Goal: Transaction & Acquisition: Purchase product/service

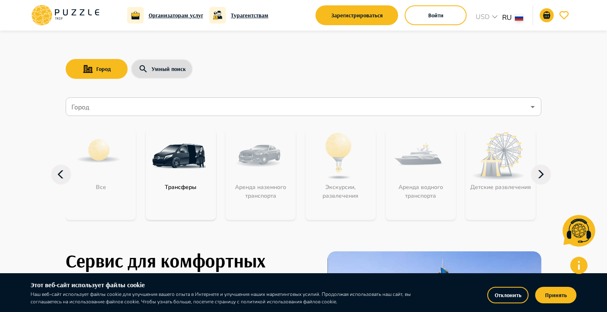
click at [240, 100] on input "Город" at bounding box center [297, 107] width 455 height 16
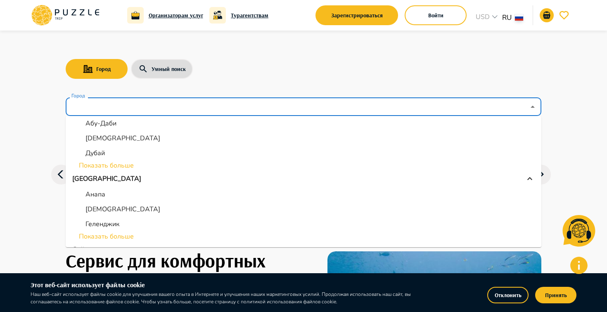
scroll to position [114, 0]
click at [120, 126] on li "Абу-Даби" at bounding box center [304, 123] width 476 height 15
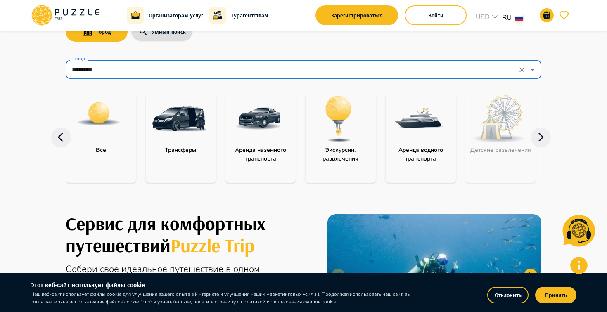
scroll to position [33, 0]
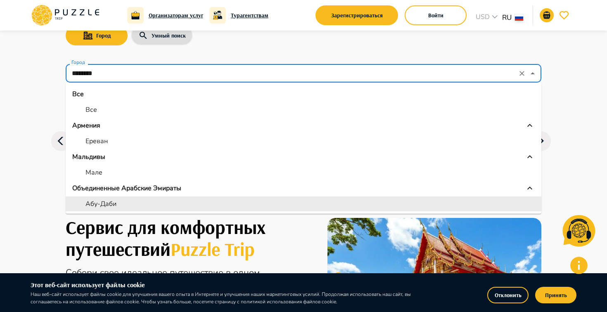
click at [330, 71] on input "********" at bounding box center [292, 74] width 445 height 16
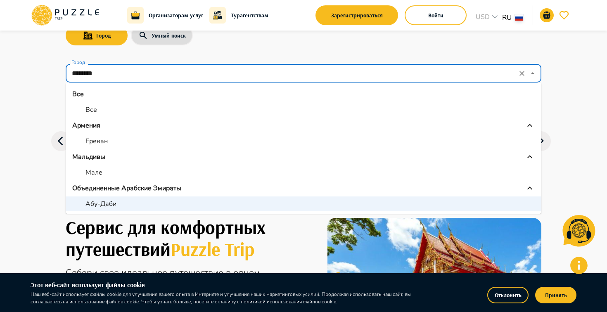
click at [113, 140] on li "Ереван" at bounding box center [304, 141] width 476 height 15
type input "******"
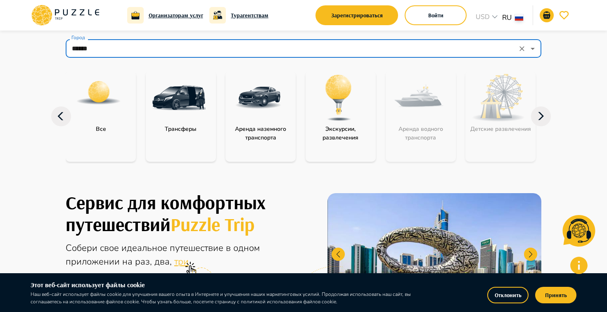
scroll to position [67, 0]
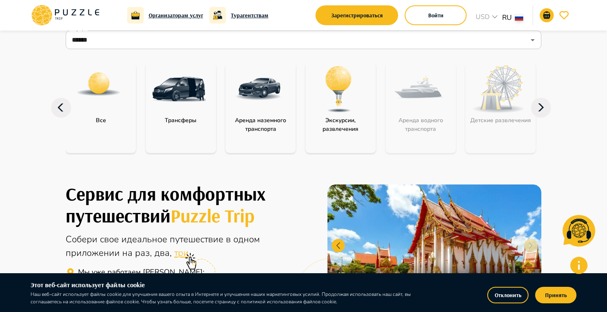
click at [254, 110] on img "category-landing_transport" at bounding box center [259, 89] width 54 height 54
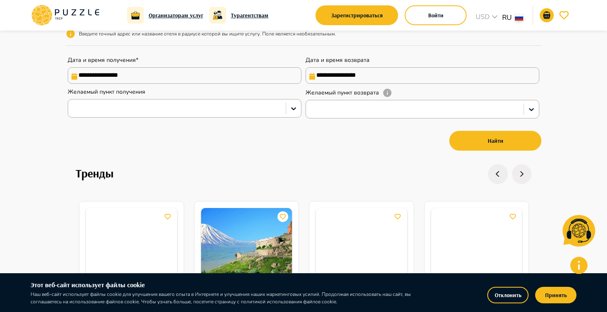
scroll to position [204, 0]
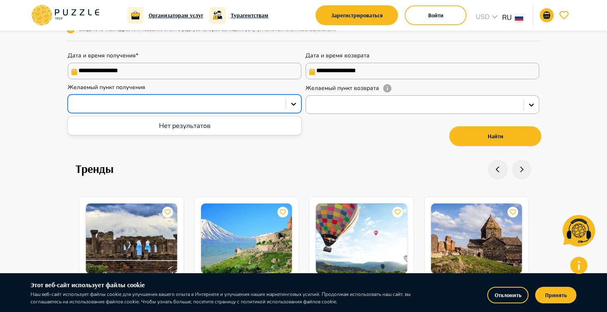
click at [273, 109] on div at bounding box center [176, 104] width 209 height 11
click at [218, 109] on div at bounding box center [176, 104] width 209 height 11
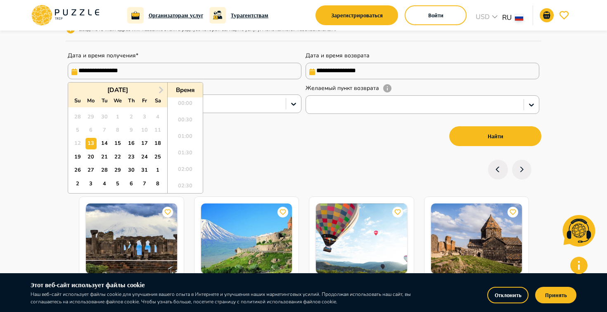
click at [195, 71] on input "**********" at bounding box center [185, 71] width 234 height 17
click at [91, 159] on div "20" at bounding box center [90, 157] width 11 height 11
type input "**********"
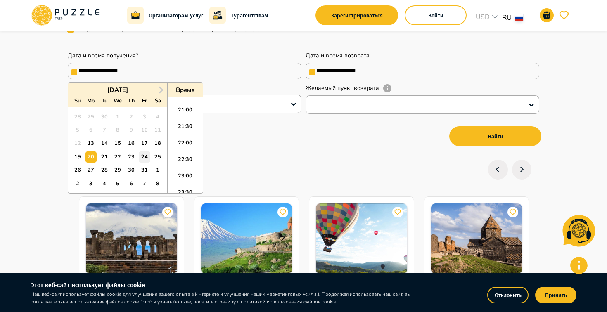
click at [140, 152] on div "24" at bounding box center [144, 157] width 11 height 11
type input "**********"
click at [88, 155] on div "20" at bounding box center [90, 157] width 11 height 11
type input "**********"
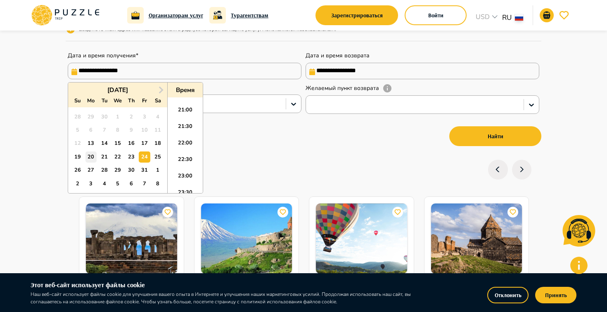
type input "**********"
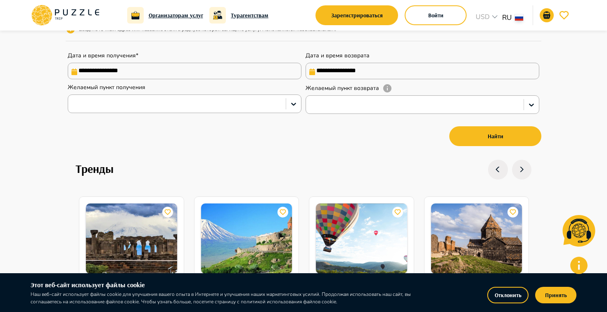
click at [300, 157] on nav "**********" at bounding box center [304, 38] width 476 height 243
click at [278, 103] on div at bounding box center [176, 104] width 209 height 11
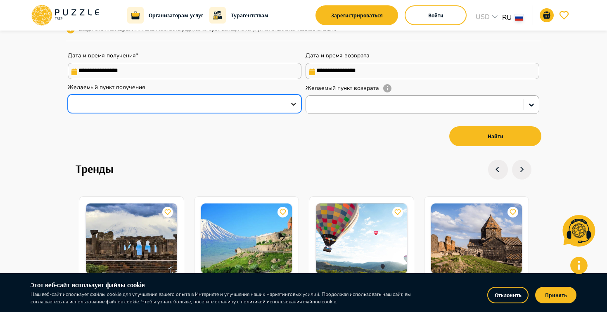
click at [296, 108] on icon at bounding box center [293, 104] width 8 height 8
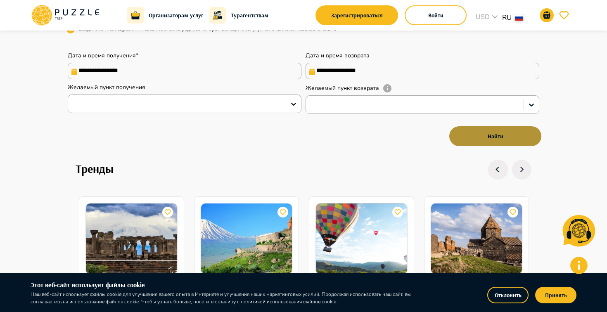
click at [505, 143] on button "Найти" at bounding box center [495, 136] width 92 height 20
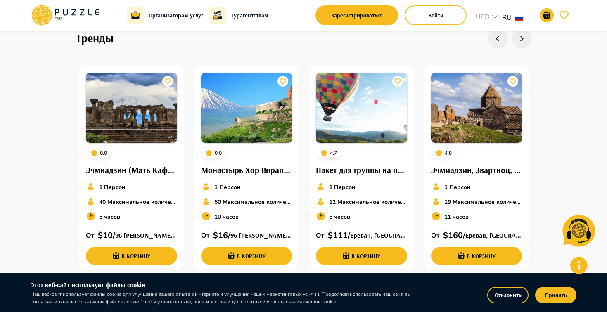
scroll to position [339, 0]
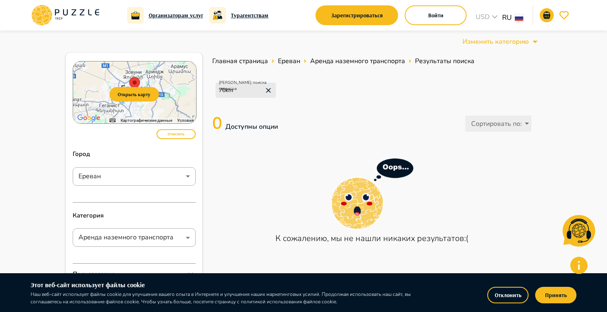
click at [78, 11] on icon at bounding box center [65, 15] width 70 height 21
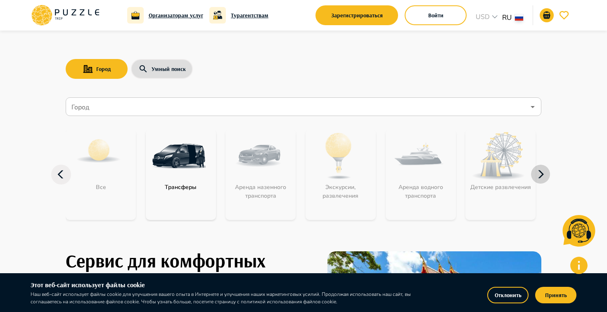
click at [537, 173] on icon "button" at bounding box center [541, 175] width 20 height 20
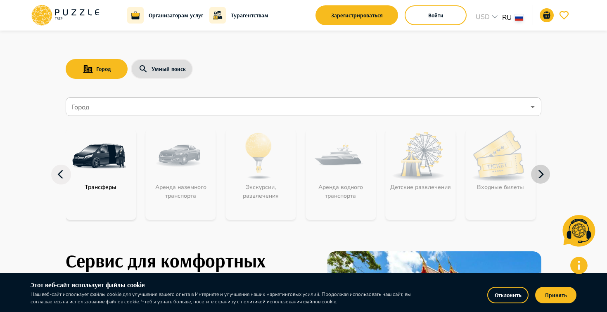
click at [548, 173] on icon "button" at bounding box center [541, 175] width 20 height 20
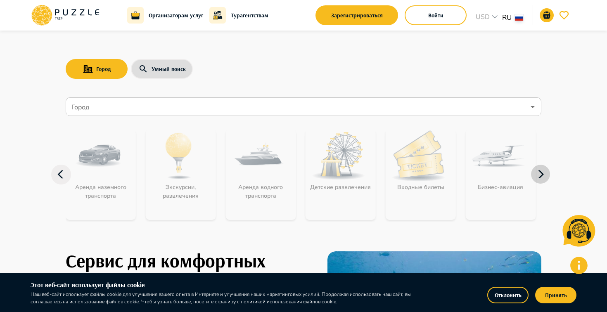
click at [547, 173] on icon "button" at bounding box center [541, 175] width 20 height 20
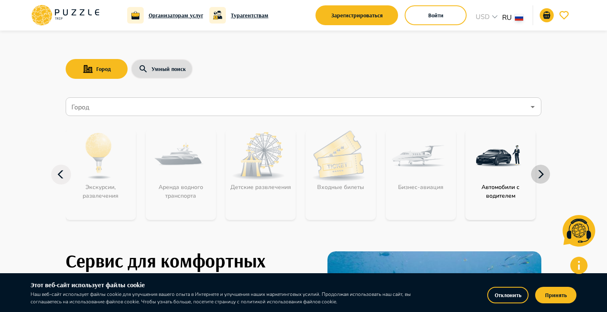
click at [547, 173] on icon "button" at bounding box center [541, 175] width 20 height 20
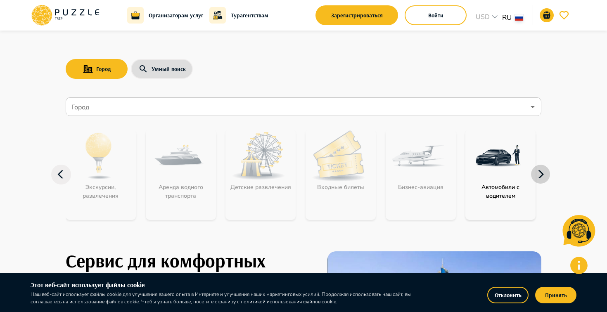
click at [547, 173] on icon "button" at bounding box center [541, 175] width 20 height 20
click at [544, 173] on icon "button" at bounding box center [541, 175] width 20 height 20
click at [498, 172] on img "category-get_transfer_cwd" at bounding box center [499, 156] width 54 height 54
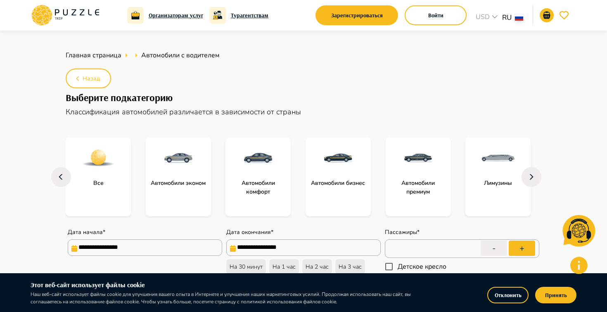
type textarea "*"
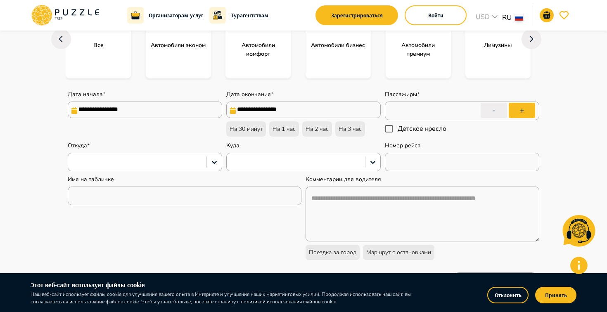
scroll to position [131, 0]
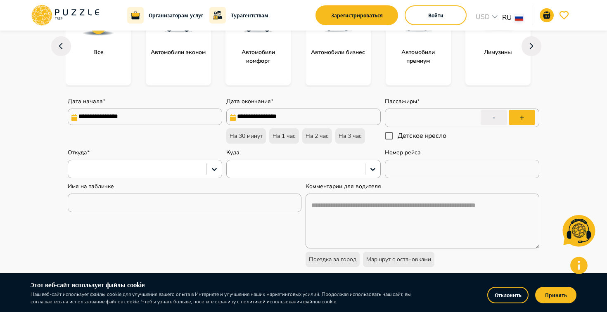
click at [156, 180] on div "**********" at bounding box center [304, 178] width 476 height 182
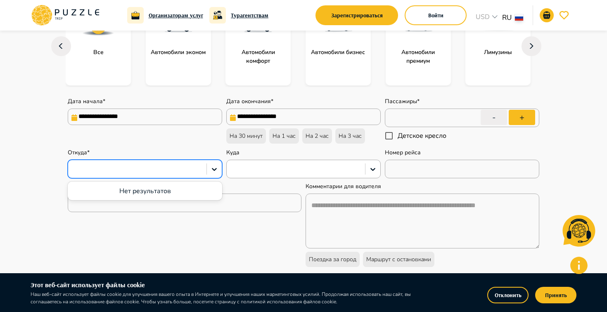
click at [157, 174] on div at bounding box center [137, 169] width 130 height 11
click at [195, 166] on div at bounding box center [137, 169] width 130 height 11
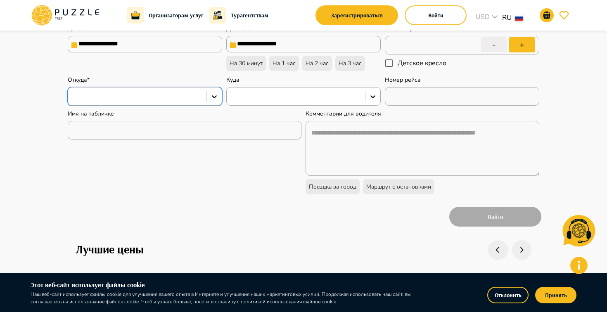
scroll to position [251, 0]
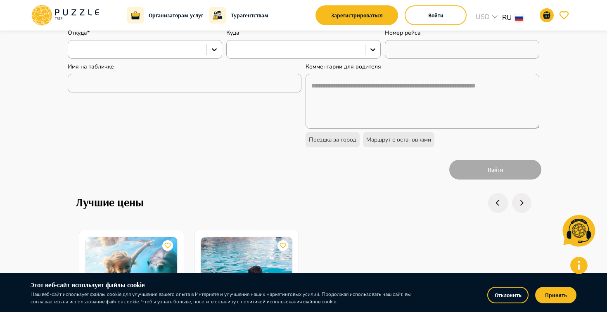
click at [498, 173] on div "Найти" at bounding box center [304, 170] width 476 height 24
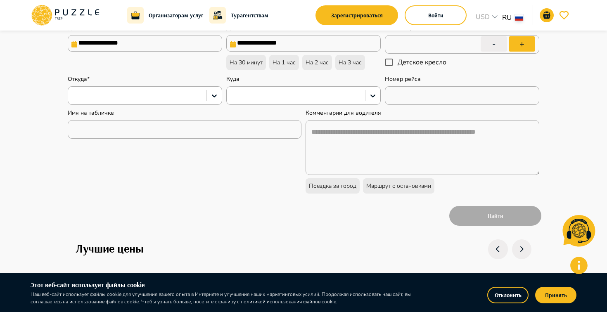
scroll to position [136, 0]
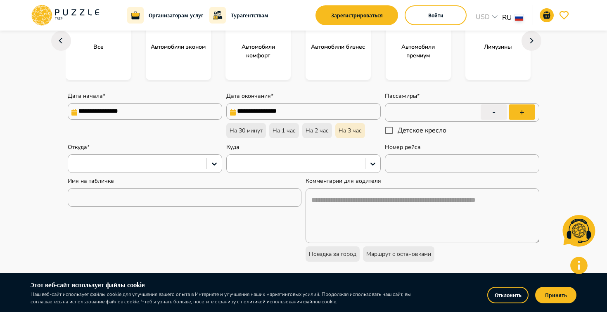
click at [356, 131] on p "На 3 час" at bounding box center [350, 130] width 23 height 9
type input "**********"
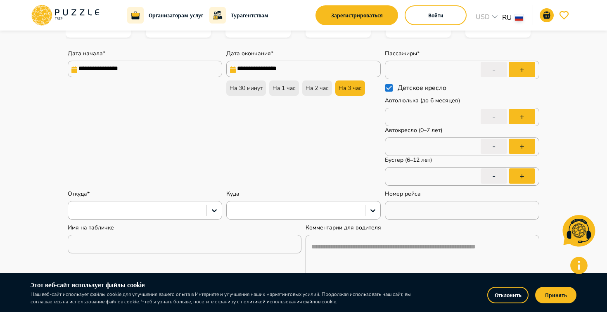
scroll to position [177, 0]
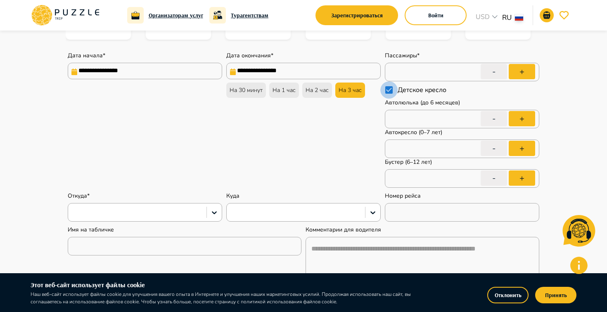
type textarea "*"
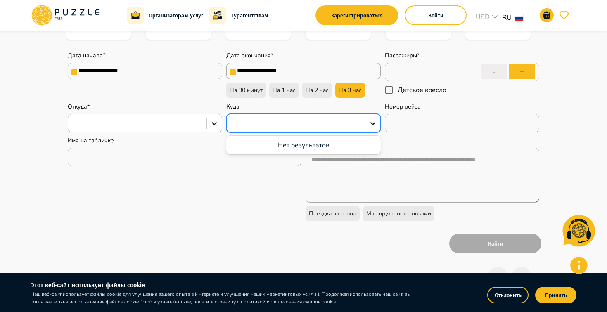
click at [327, 118] on div at bounding box center [296, 123] width 138 height 14
click at [329, 122] on div at bounding box center [296, 123] width 130 height 11
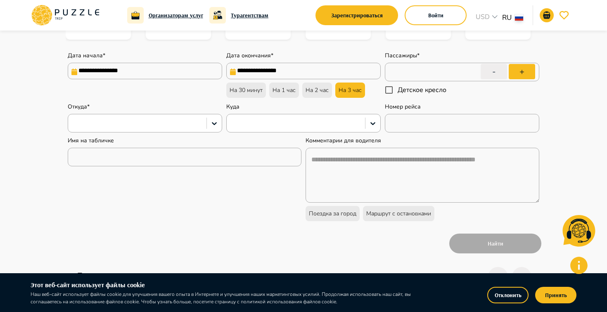
click at [489, 250] on div "Найти" at bounding box center [304, 244] width 476 height 24
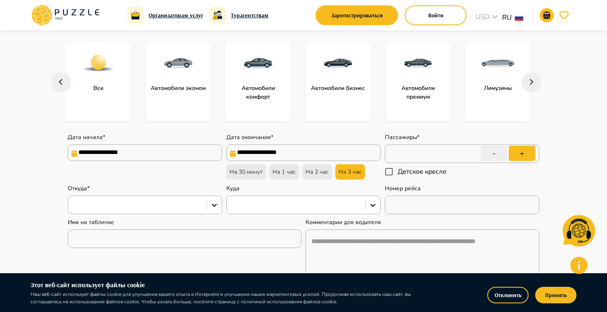
scroll to position [0, 0]
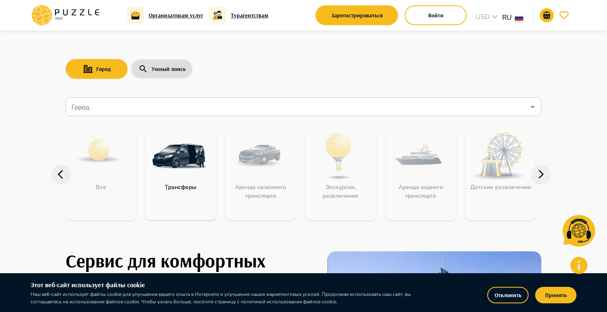
click at [177, 166] on img "category-get_transfer" at bounding box center [179, 156] width 54 height 54
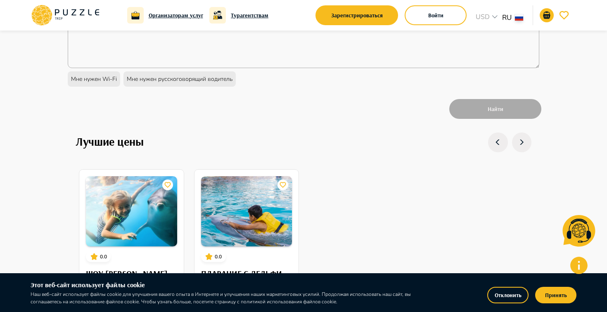
type textarea "*"
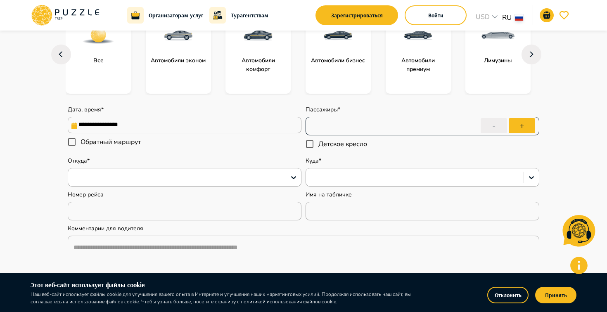
scroll to position [124, 0]
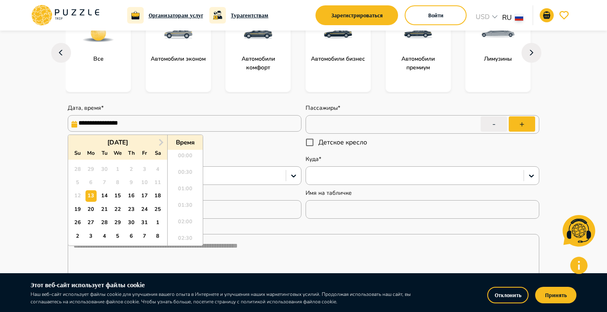
click at [231, 121] on input "**********" at bounding box center [185, 123] width 234 height 17
click at [118, 210] on div "22" at bounding box center [117, 209] width 11 height 11
type input "**********"
type textarea "*"
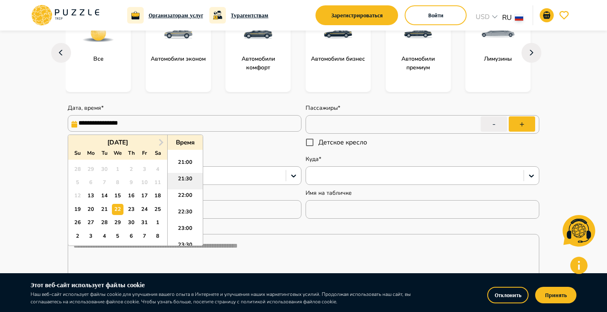
click at [181, 185] on li "21:30" at bounding box center [185, 181] width 35 height 17
type input "**********"
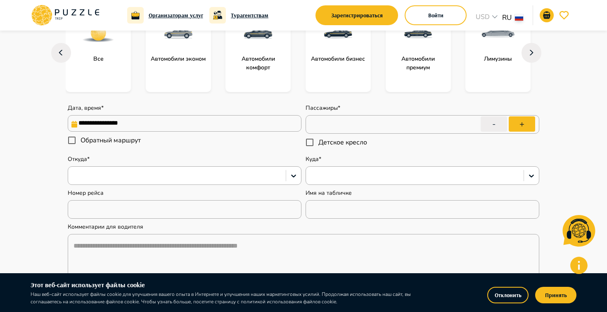
type textarea "*"
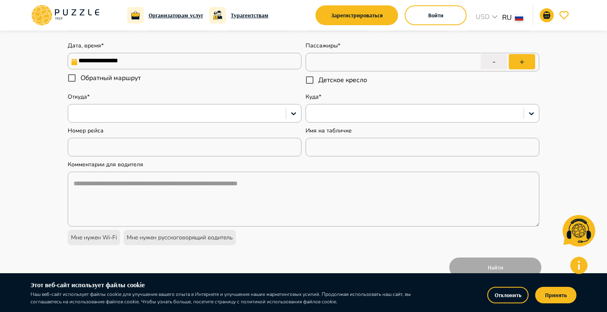
scroll to position [190, 0]
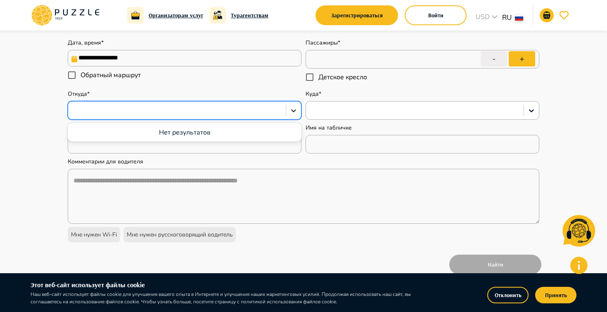
click at [294, 112] on icon at bounding box center [293, 111] width 8 height 8
click at [293, 112] on icon at bounding box center [293, 111] width 8 height 8
click at [292, 105] on div at bounding box center [293, 110] width 15 height 15
click at [253, 130] on div "Нет результатов" at bounding box center [185, 133] width 234 height 16
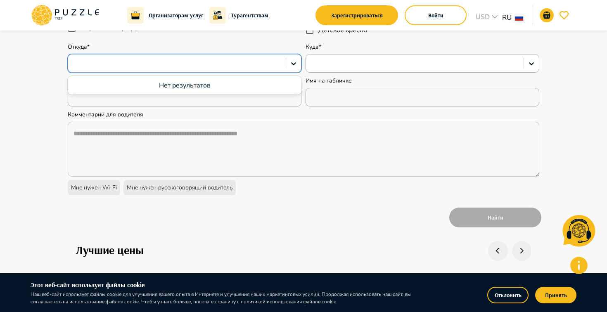
scroll to position [327, 0]
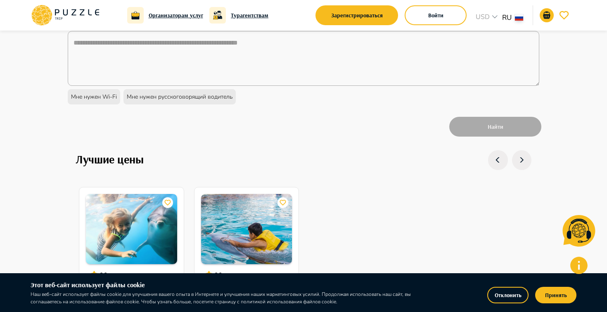
click at [506, 131] on div "Найти" at bounding box center [304, 127] width 476 height 24
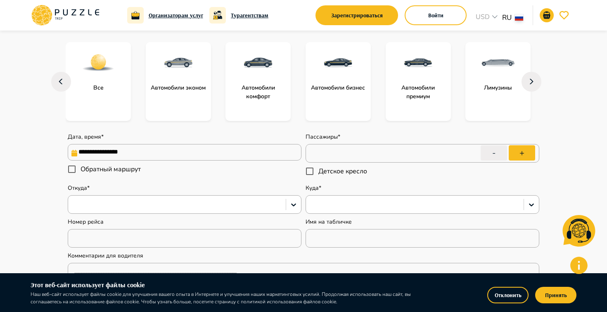
scroll to position [0, 0]
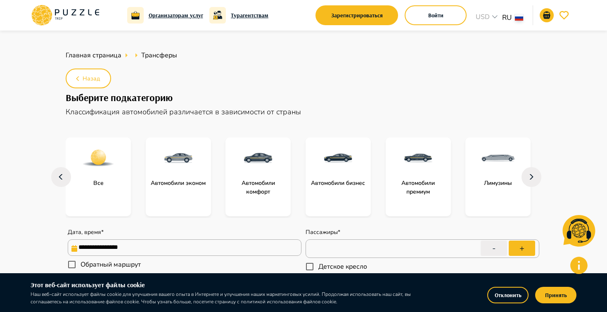
click at [74, 14] on icon at bounding box center [65, 15] width 70 height 21
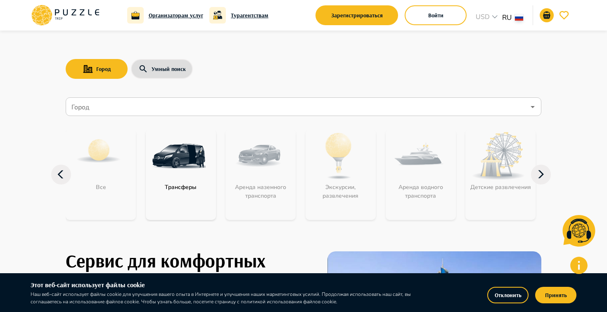
click at [493, 107] on input "Город" at bounding box center [297, 107] width 455 height 16
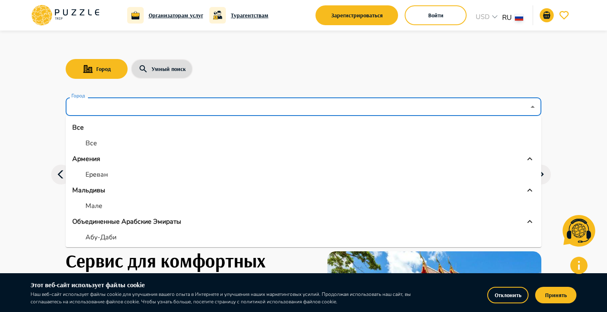
click at [121, 142] on li "Все" at bounding box center [304, 143] width 476 height 15
type input "***"
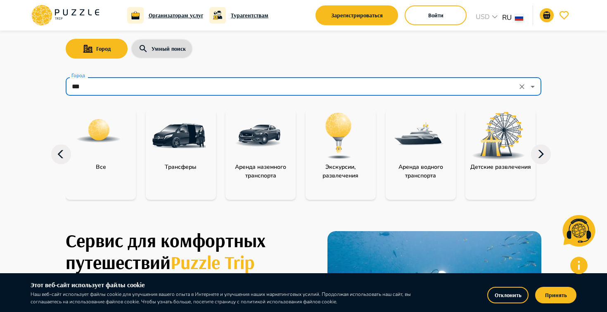
scroll to position [38, 0]
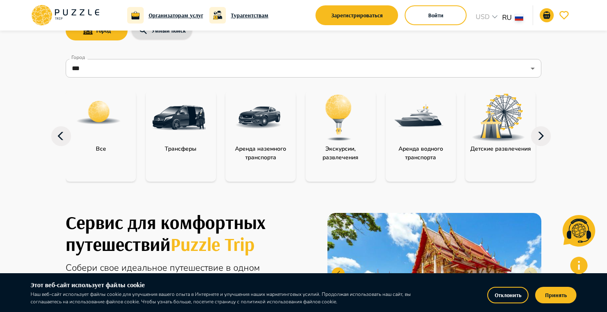
click at [352, 144] on img "category-activity" at bounding box center [339, 118] width 54 height 54
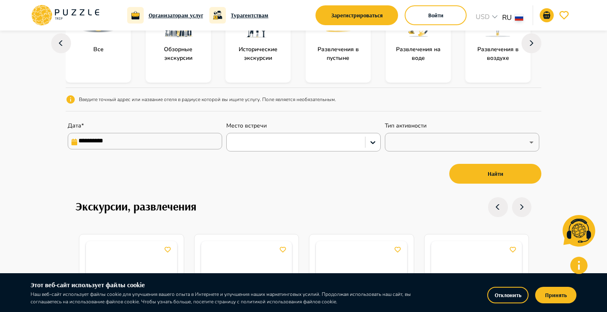
scroll to position [68, 0]
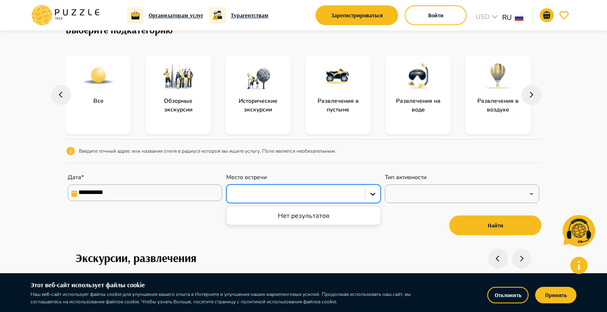
click at [269, 193] on div at bounding box center [296, 194] width 130 height 11
click at [269, 192] on div at bounding box center [296, 194] width 130 height 11
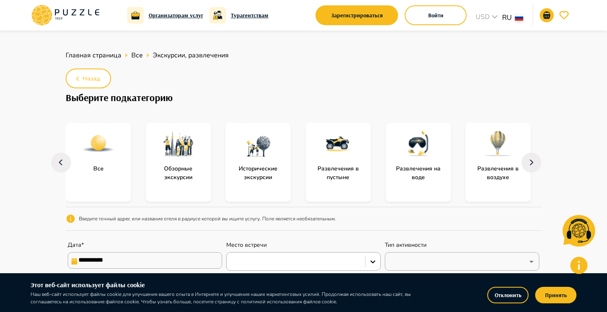
click at [76, 7] on icon at bounding box center [65, 15] width 70 height 21
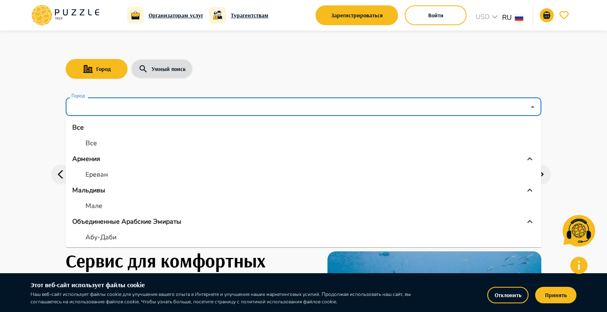
click at [325, 111] on input "Город" at bounding box center [297, 107] width 455 height 16
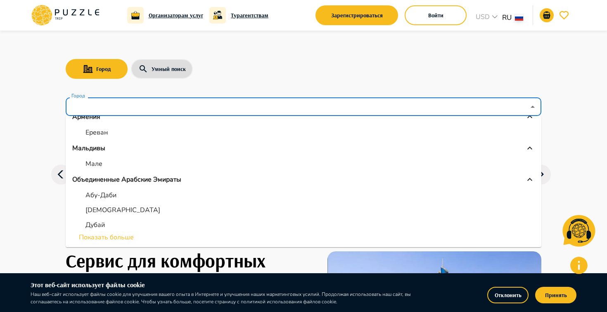
scroll to position [62, 0]
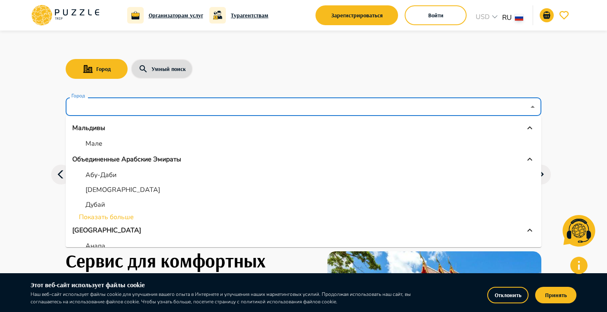
click at [110, 205] on li "Дубай" at bounding box center [304, 204] width 476 height 15
type input "*****"
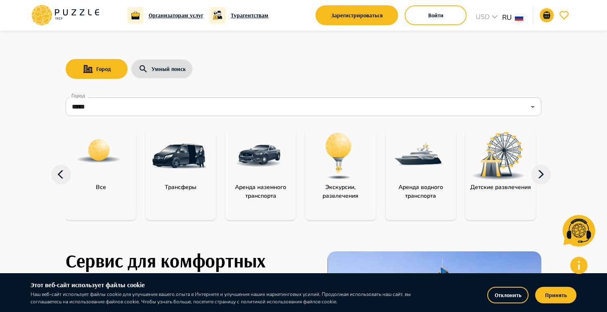
click at [186, 168] on img "category-get_transfer" at bounding box center [179, 156] width 54 height 54
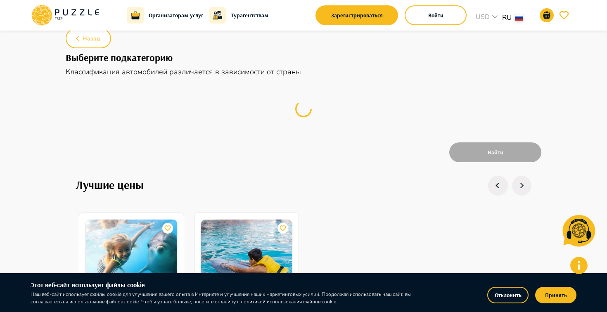
scroll to position [43, 0]
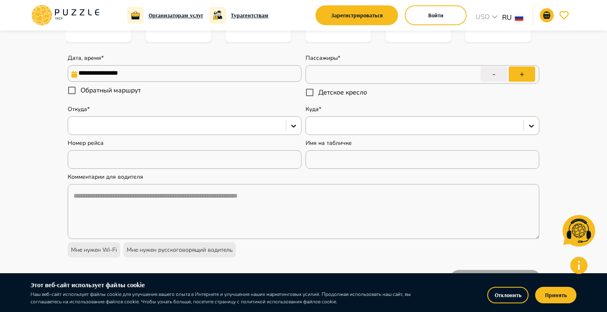
type textarea "*"
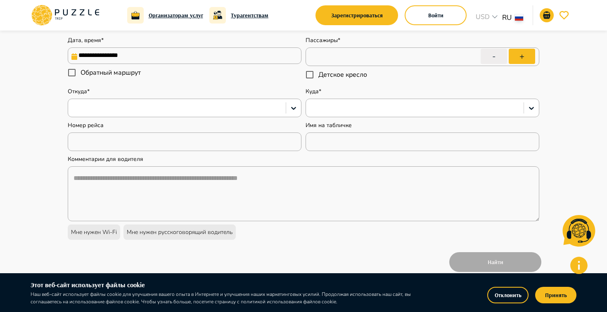
scroll to position [183, 0]
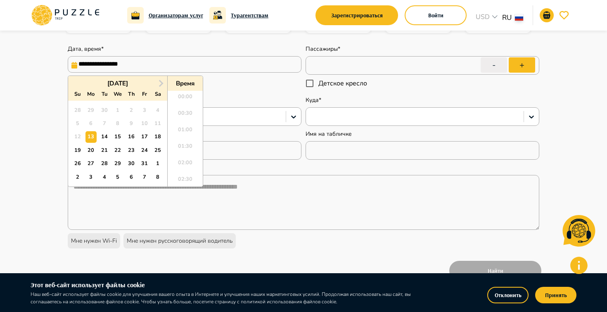
click at [238, 72] on input "**********" at bounding box center [185, 64] width 234 height 17
click at [117, 165] on div "29" at bounding box center [117, 163] width 11 height 11
type input "**********"
type textarea "*"
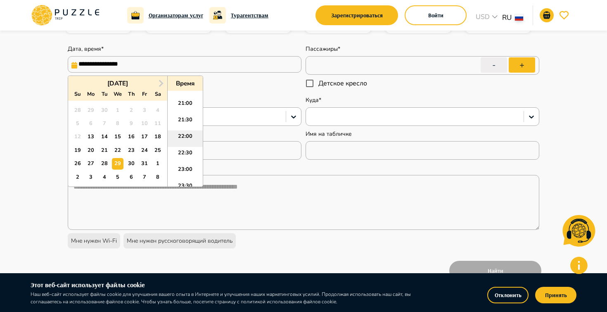
click at [190, 145] on li "22:00" at bounding box center [185, 138] width 35 height 17
type input "**********"
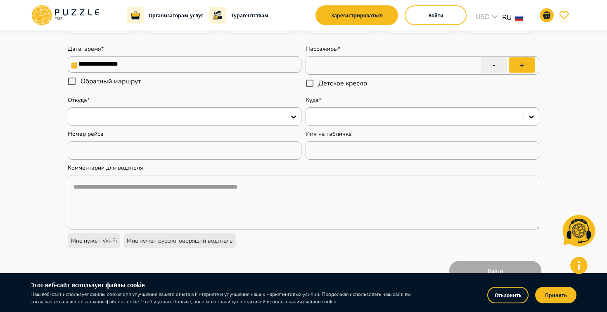
type textarea "*"
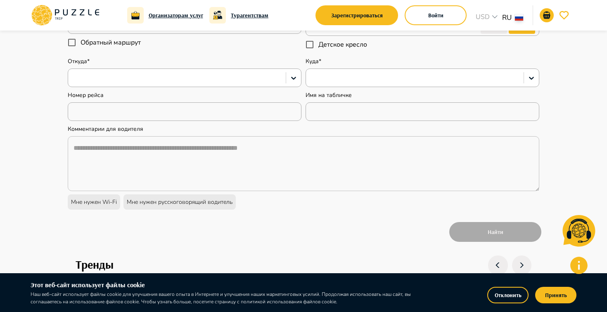
scroll to position [242, 0]
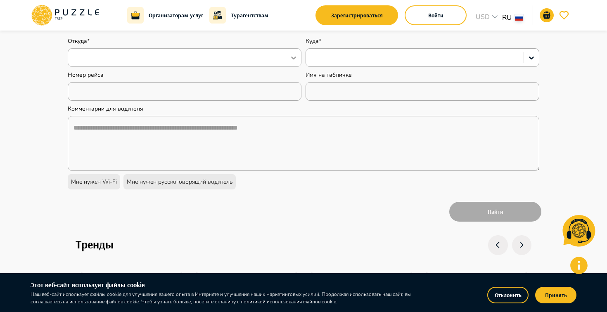
click at [287, 62] on div at bounding box center [293, 57] width 15 height 15
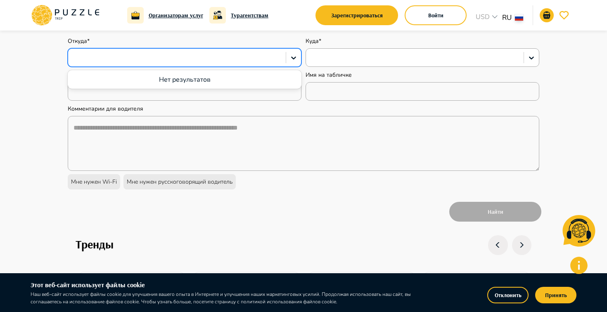
click at [282, 63] on div at bounding box center [177, 58] width 218 height 14
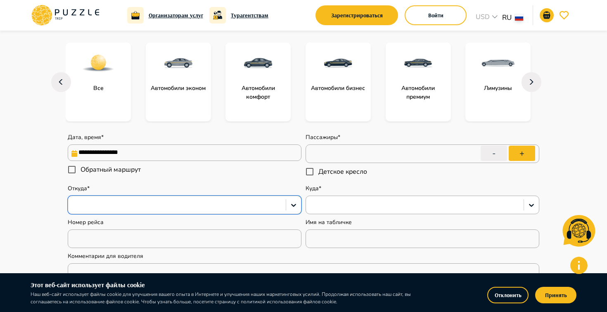
scroll to position [14, 0]
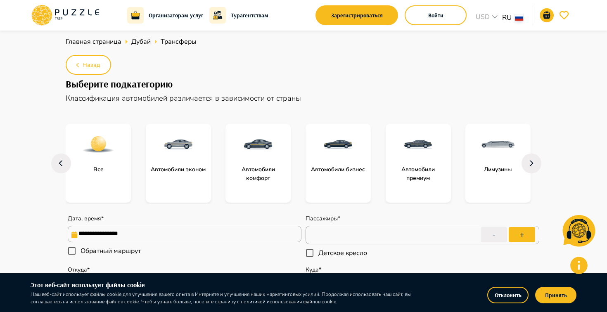
click at [68, 11] on icon at bounding box center [65, 15] width 70 height 21
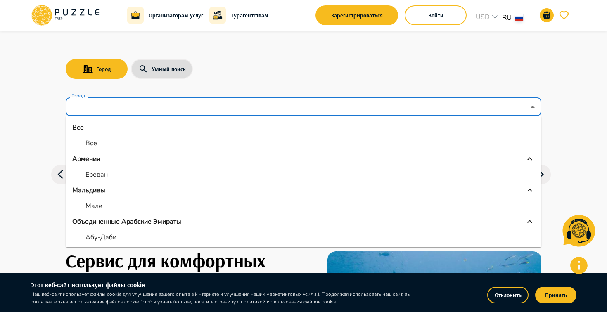
click at [344, 101] on input "Город" at bounding box center [297, 107] width 455 height 16
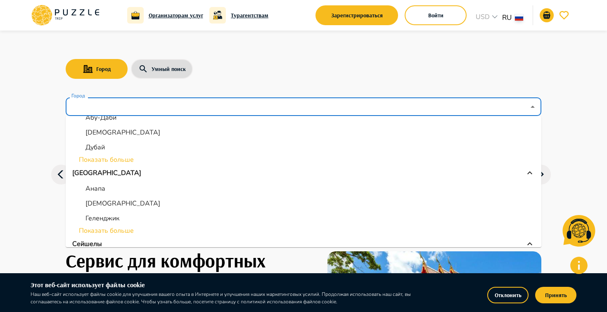
scroll to position [123, 0]
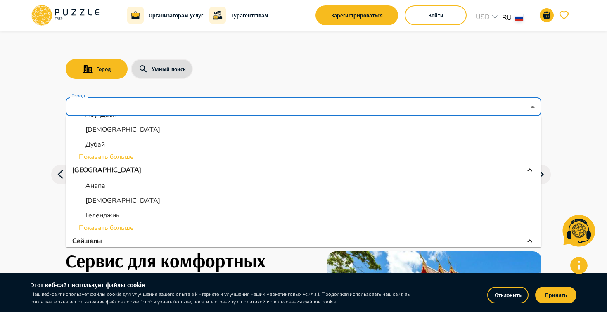
click at [158, 187] on li "Анапа" at bounding box center [304, 185] width 476 height 15
type input "*****"
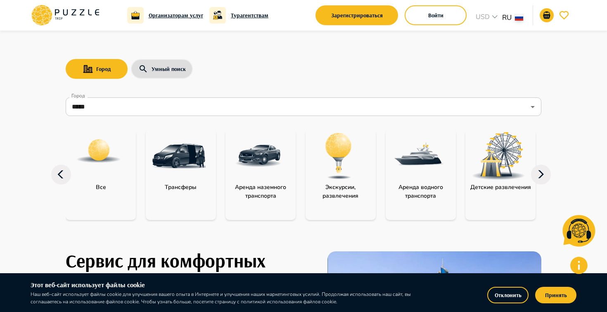
click at [187, 189] on p "Трансферы" at bounding box center [181, 187] width 40 height 9
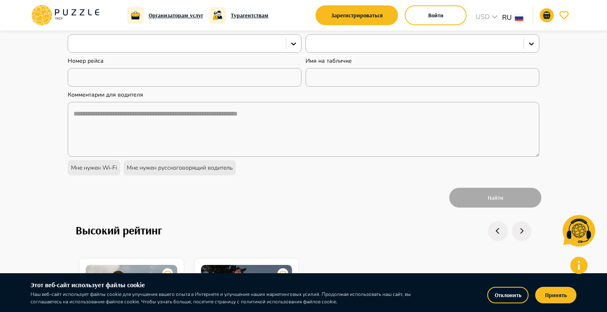
type textarea "*"
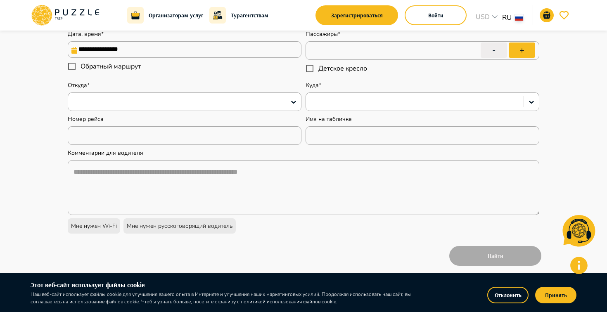
scroll to position [172, 0]
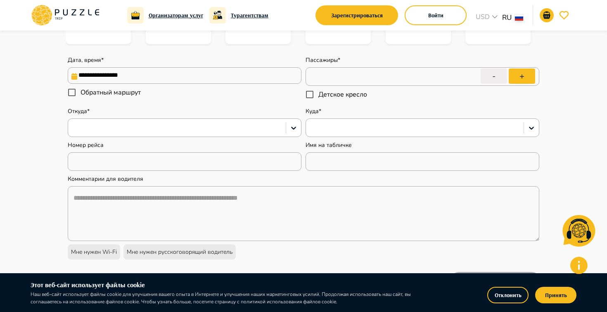
click at [231, 77] on input "**********" at bounding box center [185, 75] width 234 height 17
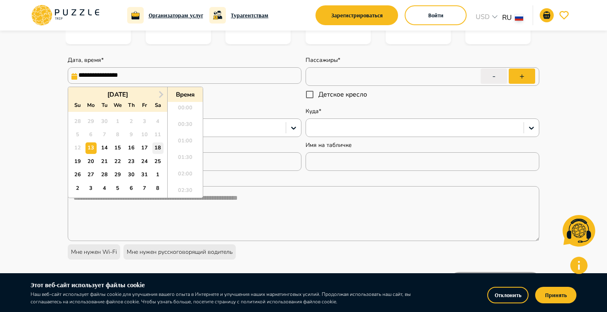
scroll to position [687, 0]
click at [118, 173] on div "29" at bounding box center [117, 174] width 11 height 11
type input "**********"
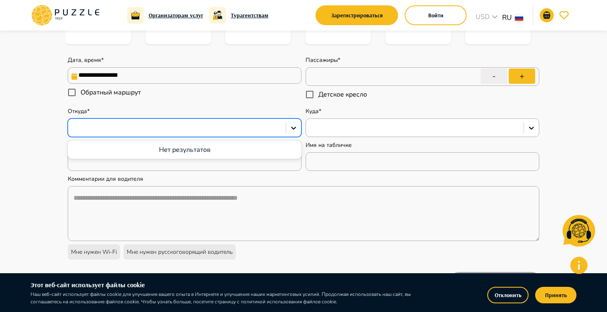
click at [260, 129] on div at bounding box center [176, 128] width 209 height 11
type textarea "*"
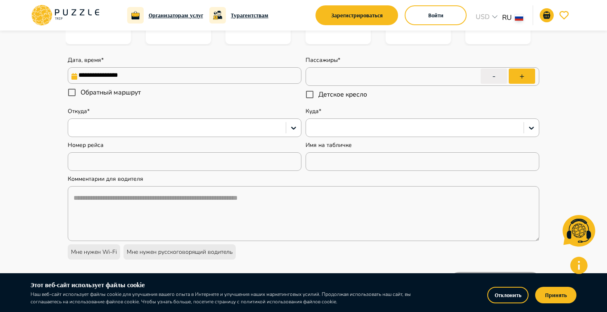
click at [361, 171] on div "**********" at bounding box center [304, 154] width 476 height 216
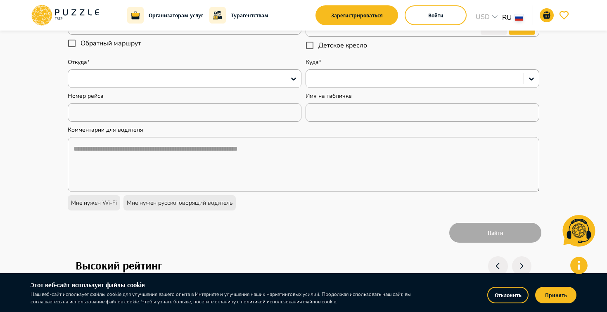
scroll to position [323, 0]
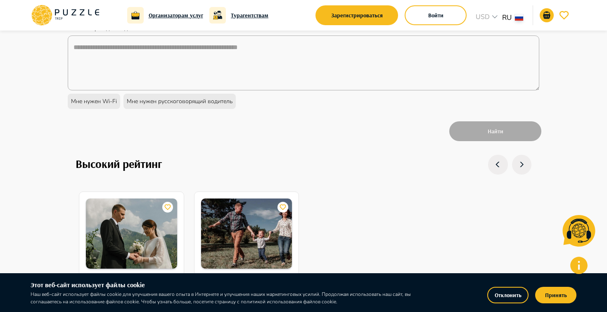
click at [503, 128] on div "Найти" at bounding box center [304, 131] width 476 height 24
click at [515, 162] on icon "button" at bounding box center [521, 165] width 13 height 20
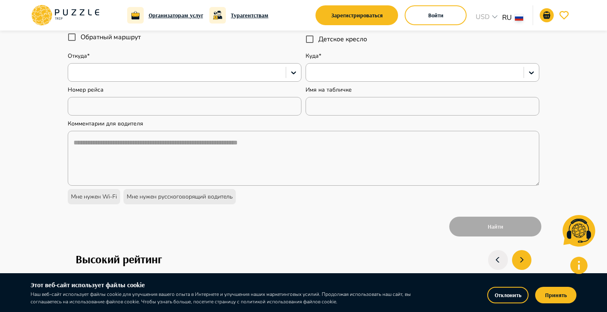
scroll to position [0, 0]
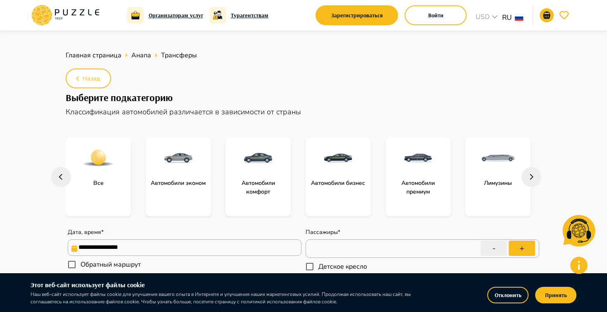
click at [73, 14] on icon at bounding box center [73, 12] width 5 height 6
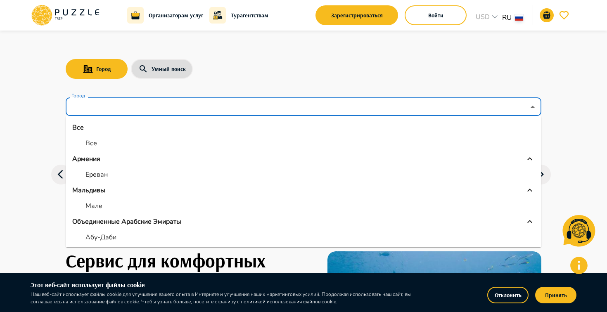
click at [231, 102] on input "Город" at bounding box center [297, 107] width 455 height 16
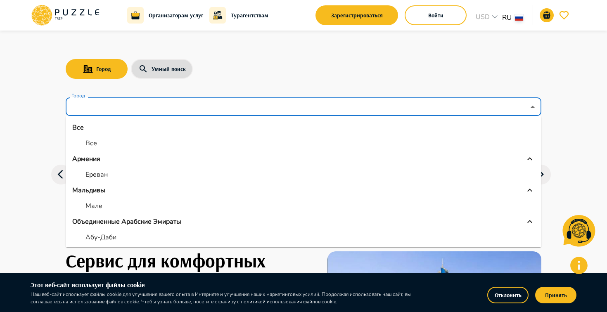
scroll to position [40, 0]
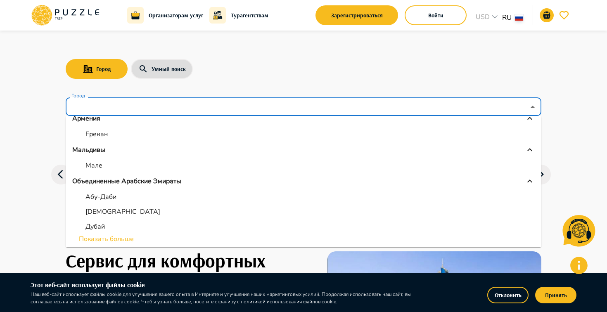
click at [114, 220] on li "Дубай" at bounding box center [304, 226] width 476 height 15
type input "*****"
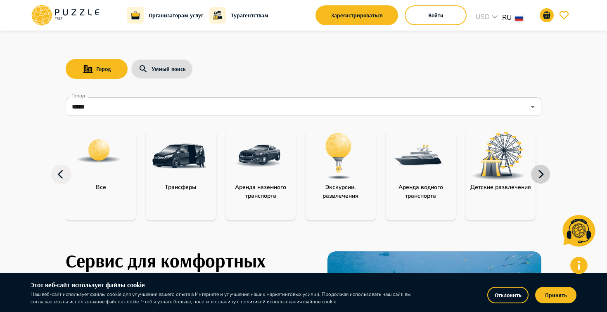
click at [540, 175] on icon "button" at bounding box center [541, 175] width 20 height 20
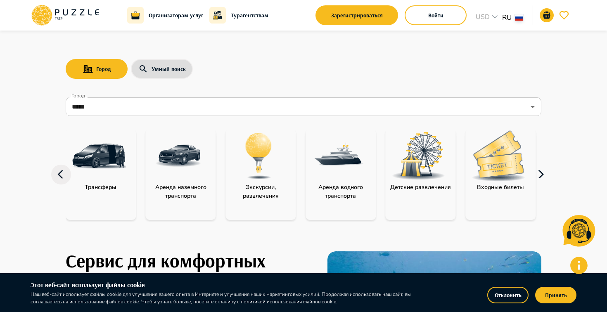
click at [540, 175] on icon "button" at bounding box center [541, 175] width 20 height 20
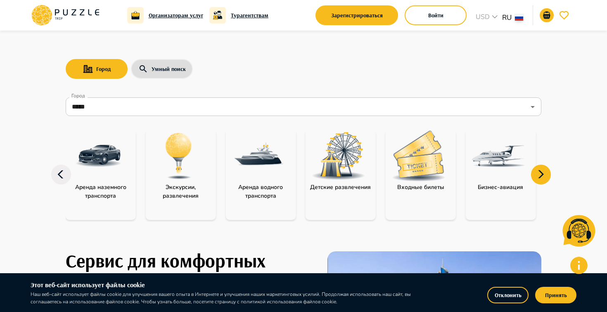
click at [432, 183] on p "Входные билеты" at bounding box center [420, 187] width 55 height 9
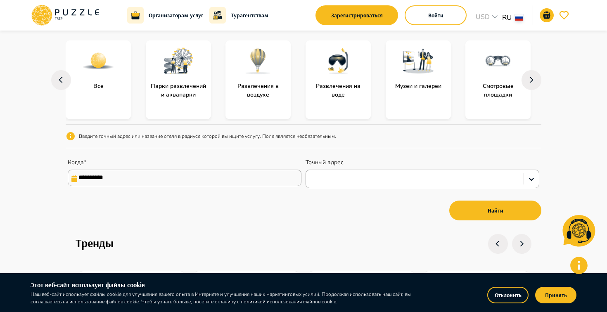
scroll to position [47, 0]
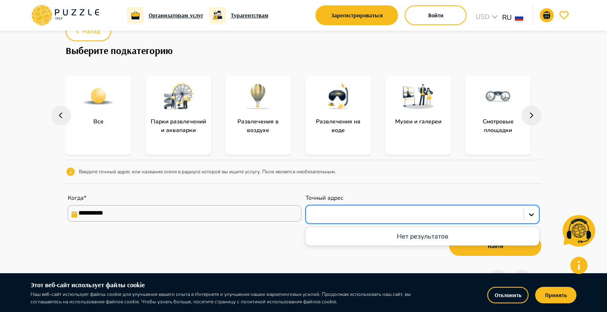
click at [411, 219] on div at bounding box center [414, 214] width 209 height 11
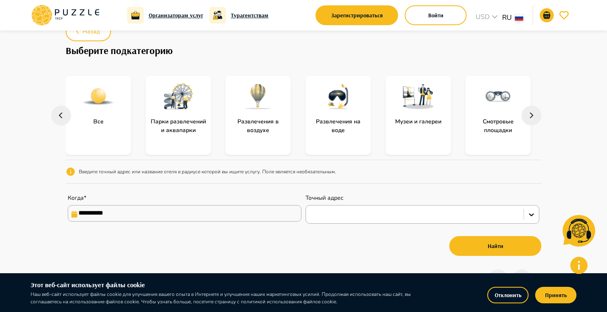
click at [398, 200] on div "Точный адрес" at bounding box center [423, 209] width 234 height 30
click at [194, 104] on img "subcategory-amusement_and_water_parks_et" at bounding box center [178, 96] width 33 height 33
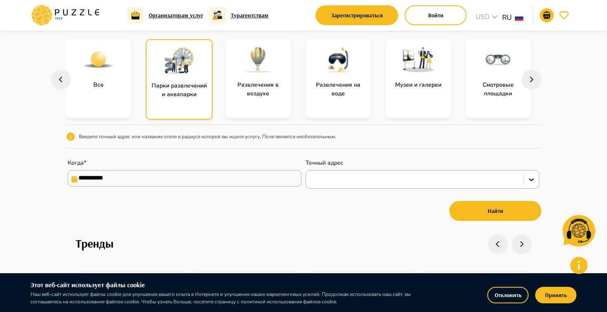
scroll to position [85, 0]
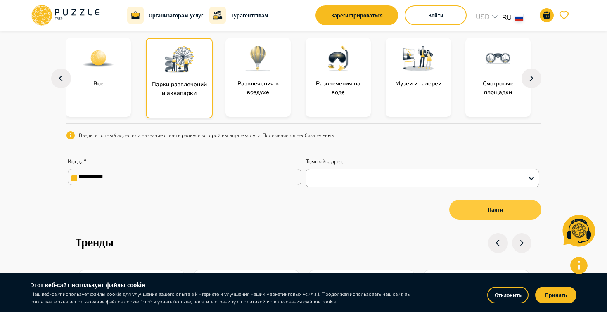
click at [496, 209] on button "Найти" at bounding box center [495, 210] width 92 height 20
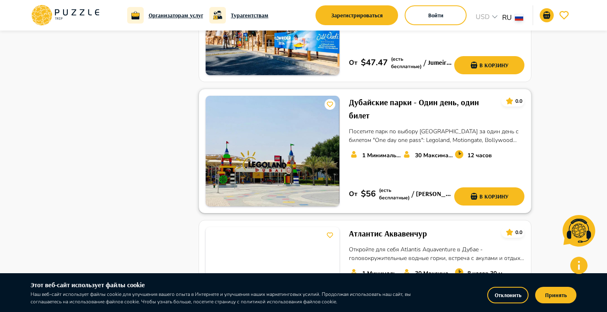
scroll to position [884, 0]
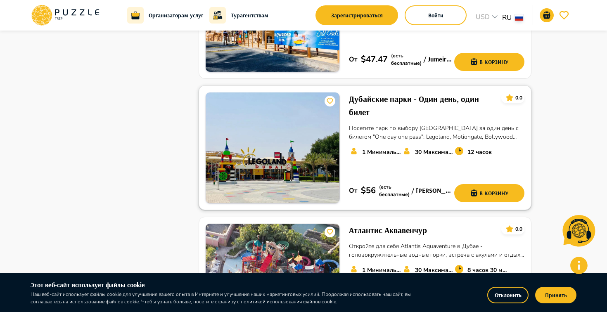
click at [284, 123] on img at bounding box center [273, 148] width 134 height 111
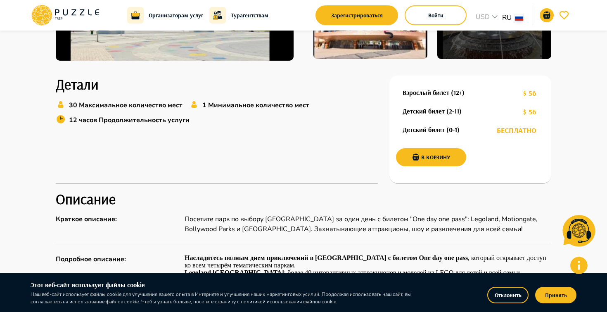
scroll to position [192, 0]
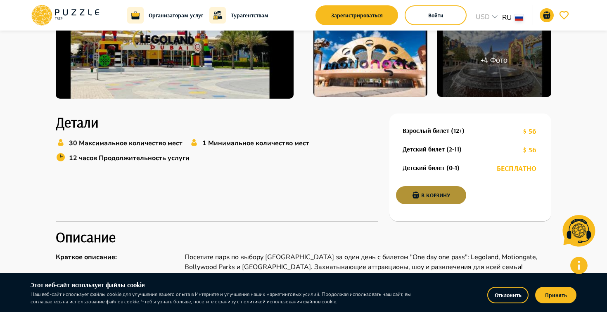
click at [433, 198] on button "В корзину" at bounding box center [431, 195] width 70 height 18
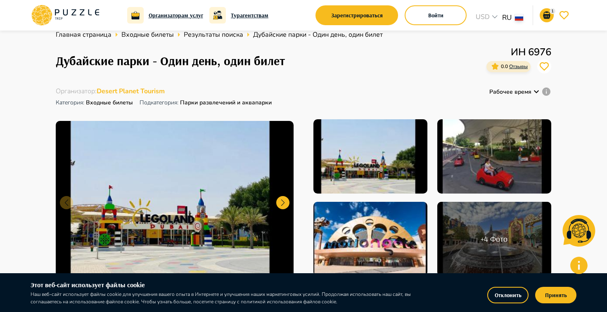
scroll to position [0, 0]
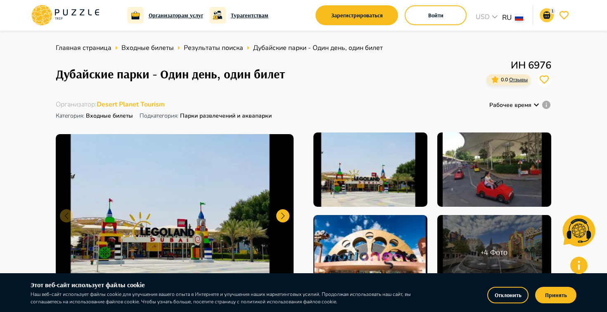
click at [548, 17] on icon "go-to-basket-submit-button" at bounding box center [546, 15] width 7 height 7
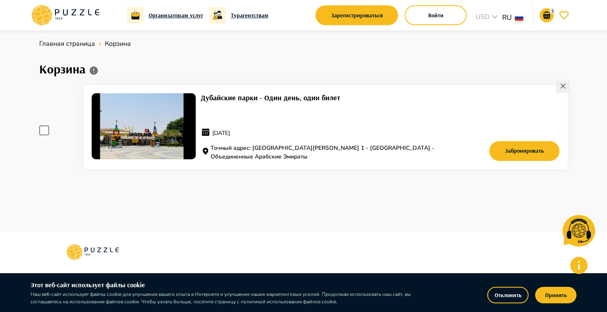
click at [450, 127] on div "Забронировать" at bounding box center [501, 127] width 117 height 68
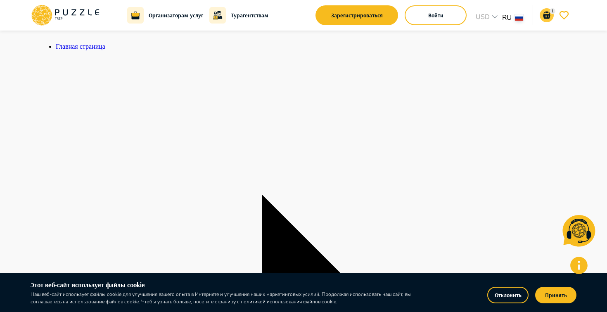
click at [546, 10] on button "1" at bounding box center [547, 15] width 14 height 14
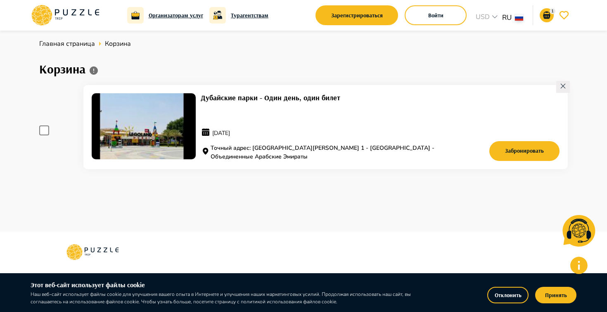
click at [45, 133] on span at bounding box center [44, 131] width 10 height 10
click at [517, 149] on button "Забронировать" at bounding box center [524, 151] width 70 height 20
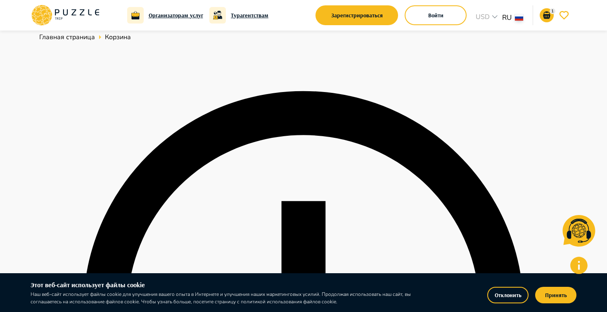
scroll to position [10, 0]
